Goal: Information Seeking & Learning: Learn about a topic

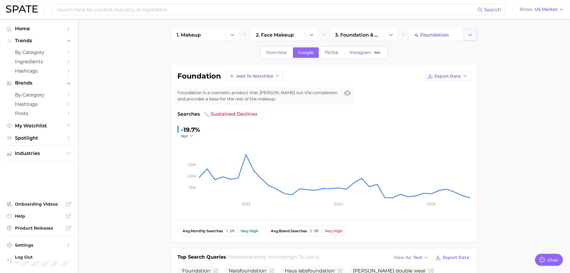
click at [471, 36] on icon "Change Category" at bounding box center [470, 35] width 6 height 6
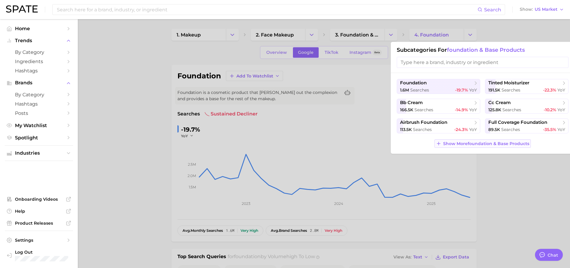
click at [489, 146] on span "Show More foundation & base products" at bounding box center [486, 143] width 86 height 5
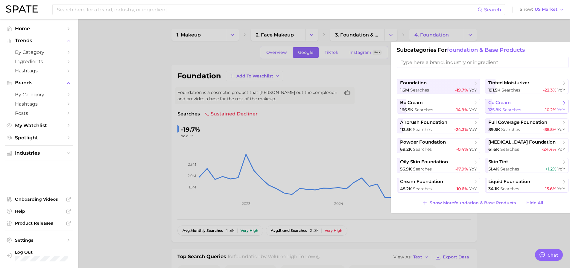
click at [515, 106] on button "cc cream 125.8k searches -10.2% YoY" at bounding box center [526, 106] width 83 height 15
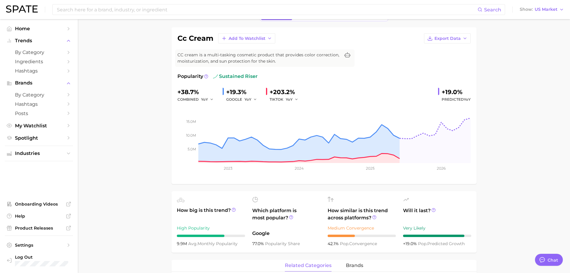
scroll to position [30, 0]
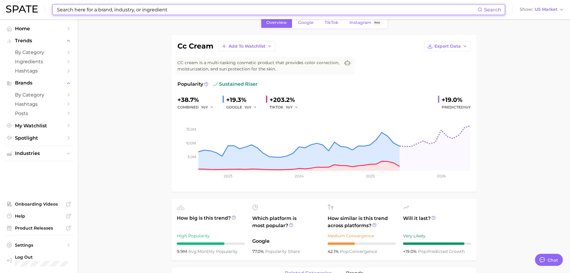
click at [131, 11] on input at bounding box center [266, 9] width 421 height 10
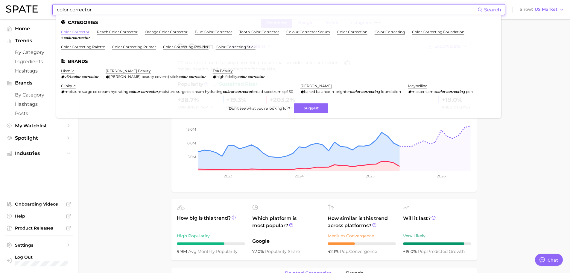
type input "color corrector"
click at [76, 30] on link "color corrector" at bounding box center [75, 32] width 28 height 4
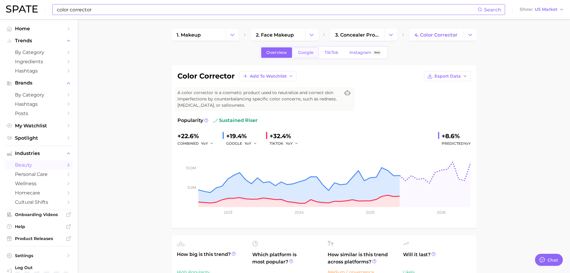
click at [313, 55] on link "Google" at bounding box center [306, 52] width 26 height 10
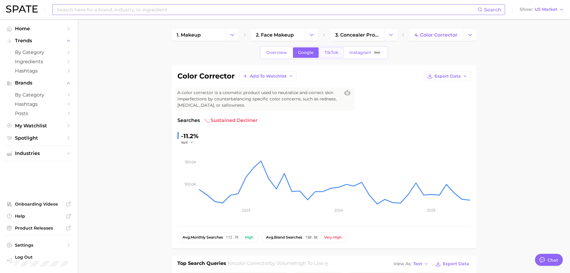
click at [329, 55] on link "TikTok" at bounding box center [331, 52] width 24 height 10
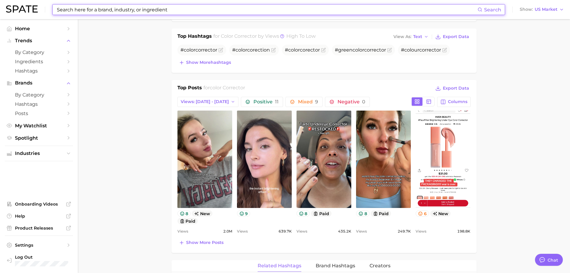
scroll to position [209, 0]
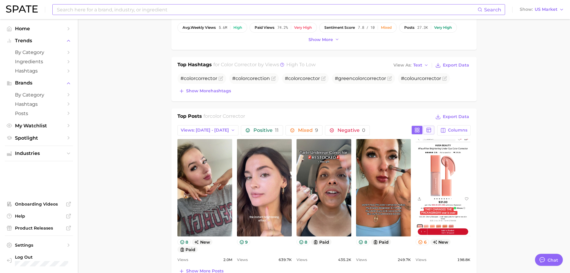
click at [430, 130] on icon at bounding box center [428, 129] width 5 height 5
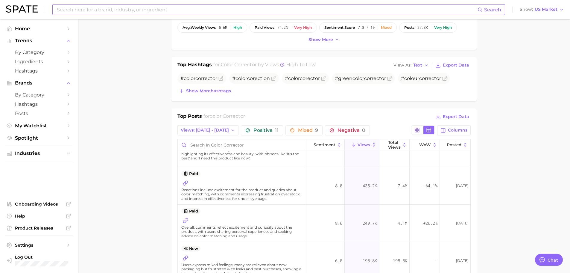
scroll to position [0, 0]
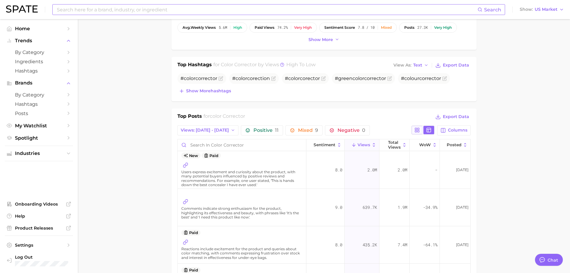
click at [417, 129] on rect at bounding box center [415, 128] width 1 height 1
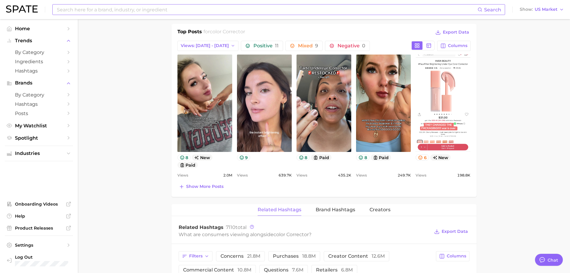
scroll to position [299, 0]
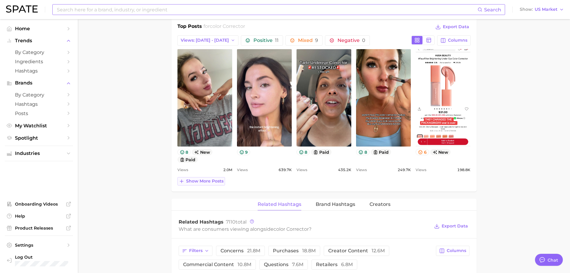
click at [197, 179] on span "Show more posts" at bounding box center [204, 180] width 37 height 5
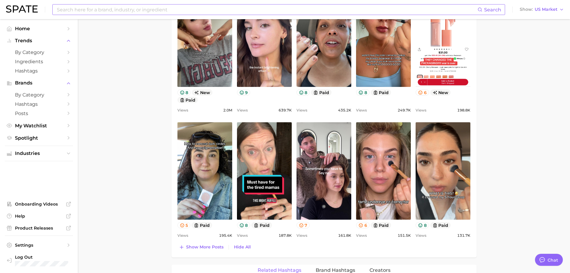
scroll to position [359, 0]
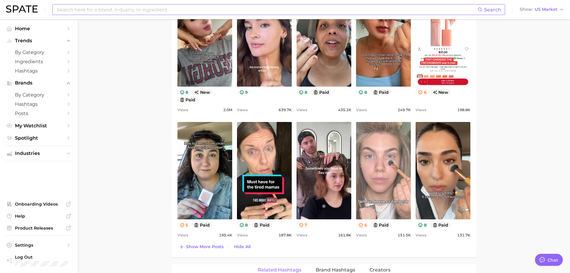
click at [397, 186] on link "view post on TikTok" at bounding box center [383, 170] width 55 height 97
